Goal: Task Accomplishment & Management: Use online tool/utility

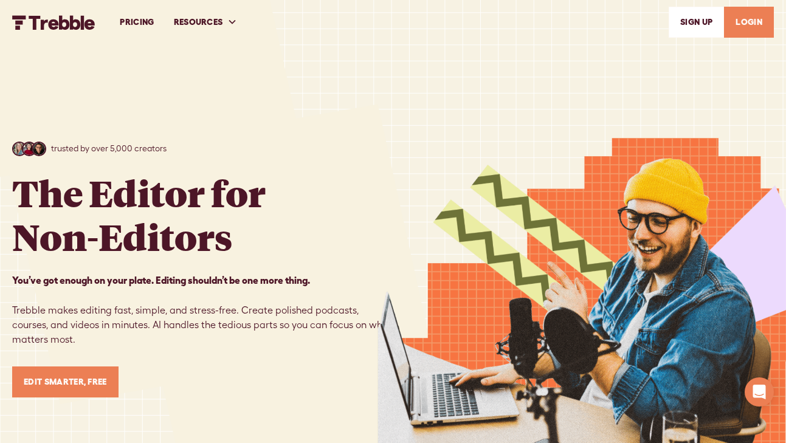
click at [744, 26] on link "LOGIN" at bounding box center [749, 22] width 50 height 31
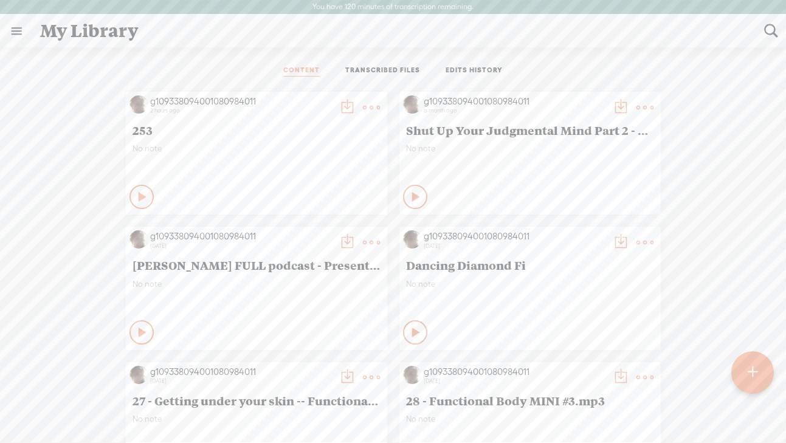
click at [363, 109] on t at bounding box center [371, 107] width 17 height 17
click at [221, 164] on div "No note" at bounding box center [256, 161] width 248 height 36
click at [371, 65] on ul "CONTENT TRANSCRIBED FILES EDITS HISTORY" at bounding box center [393, 71] width 322 height 29
click at [388, 66] on link "TRANSCRIBED FILES" at bounding box center [382, 71] width 75 height 11
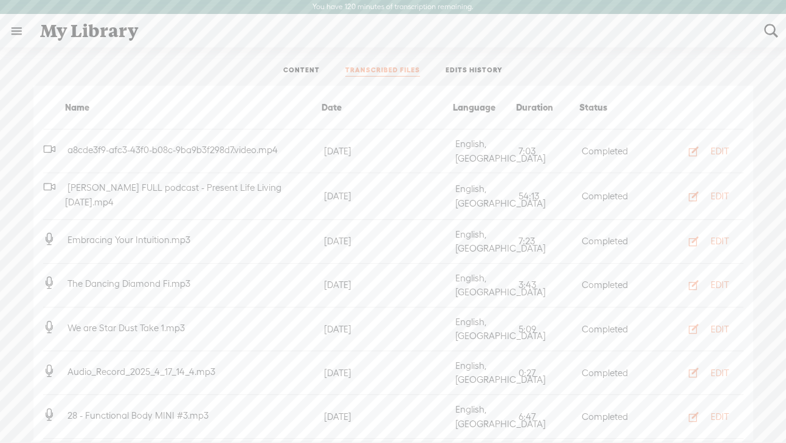
click at [295, 67] on link "CONTENT" at bounding box center [301, 71] width 36 height 11
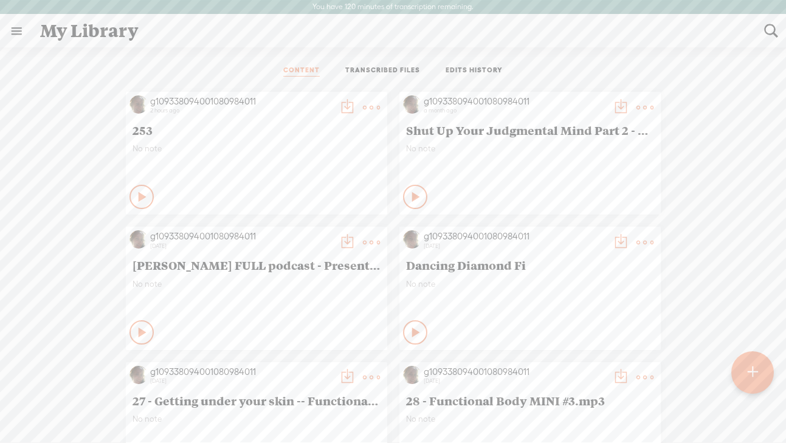
click at [14, 33] on link at bounding box center [17, 31] width 32 height 32
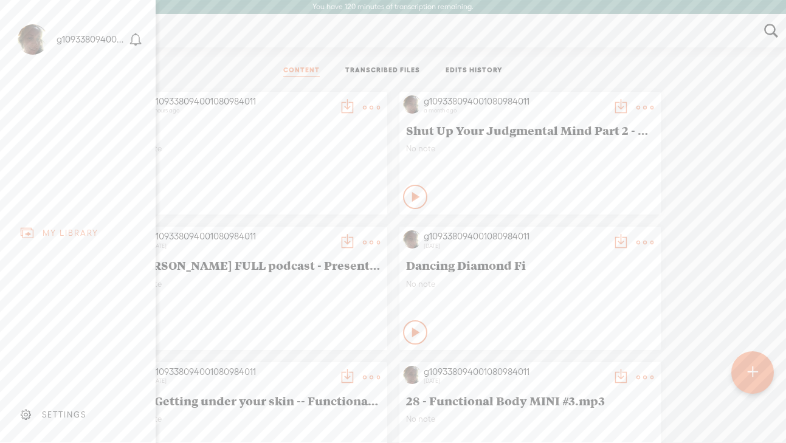
click at [218, 65] on body "You have 120 minutes of transcription remaining. Upgrade to increase your limit…" at bounding box center [393, 221] width 786 height 442
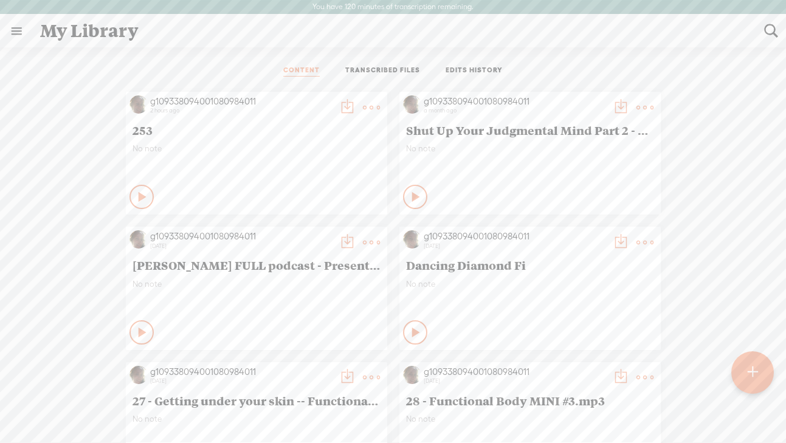
click at [754, 364] on t at bounding box center [752, 372] width 10 height 27
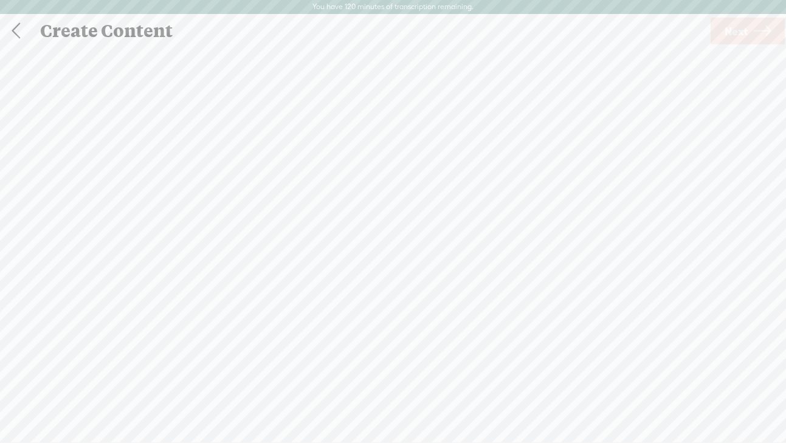
scroll to position [1, 0]
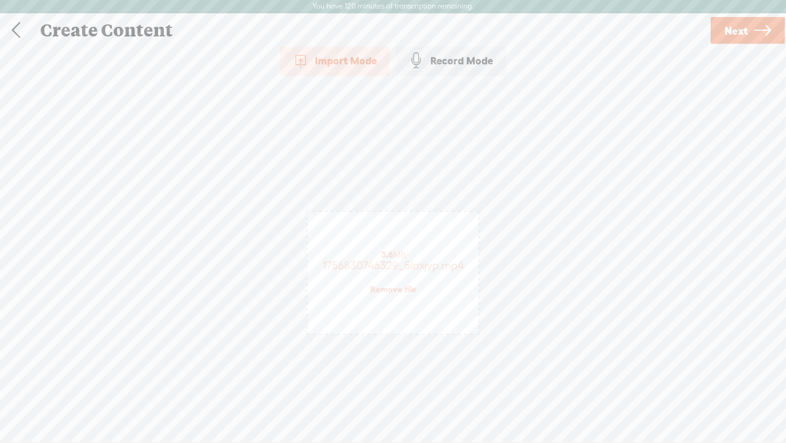
click at [754, 28] on icon at bounding box center [762, 30] width 17 height 31
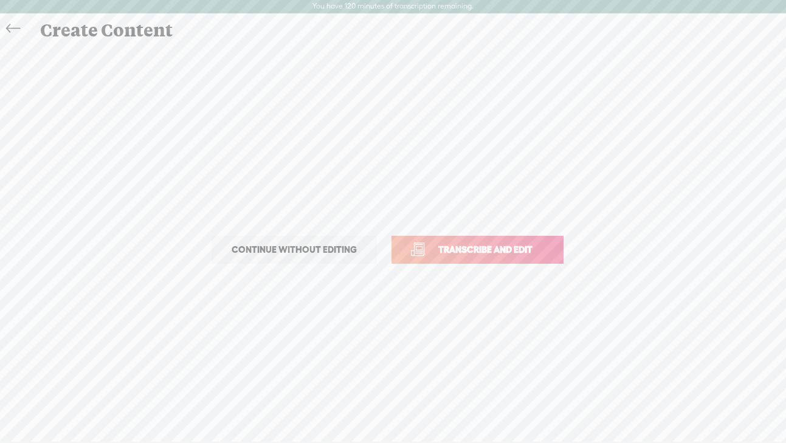
click at [484, 250] on span "Transcribe and edit" at bounding box center [485, 249] width 120 height 14
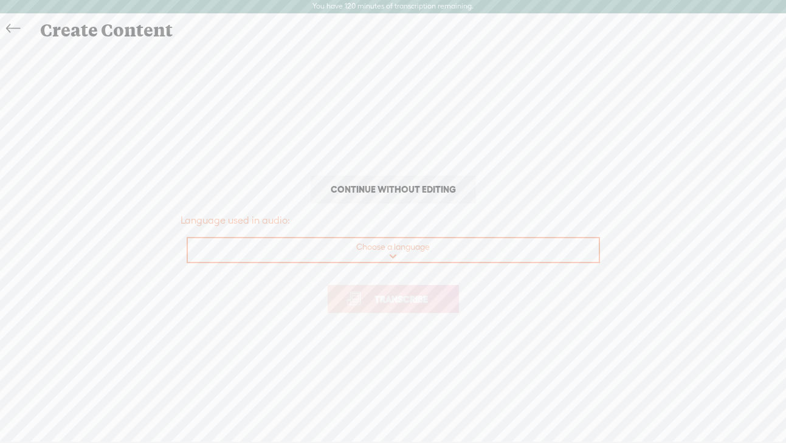
click at [411, 246] on select "Choose a language Afrikaans Albanian Amharic Arabic, Gulf Arabic, Modern Standa…" at bounding box center [394, 250] width 412 height 25
select select "en-US"
click at [188, 238] on select "Choose a language Afrikaans Albanian Amharic Arabic, Gulf Arabic, Modern Standa…" at bounding box center [394, 250] width 412 height 25
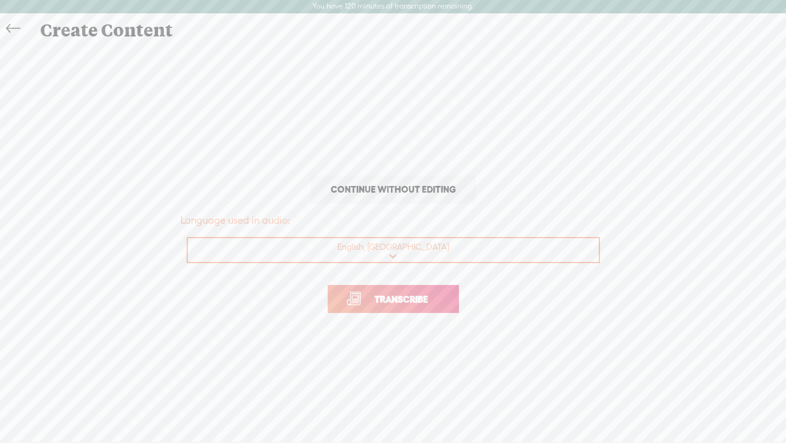
click at [422, 296] on span "Transcribe" at bounding box center [401, 299] width 79 height 14
